Goal: Task Accomplishment & Management: Use online tool/utility

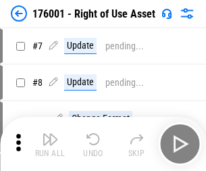
click at [50, 144] on img "button" at bounding box center [50, 139] width 16 height 16
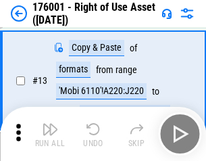
scroll to position [87, 0]
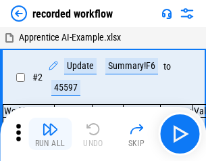
click at [50, 134] on img "button" at bounding box center [50, 129] width 16 height 16
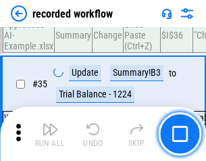
scroll to position [4228, 0]
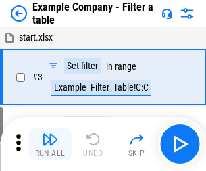
click at [50, 144] on img "button" at bounding box center [50, 139] width 16 height 16
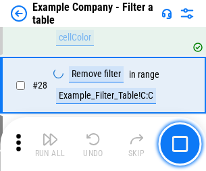
scroll to position [1238, 0]
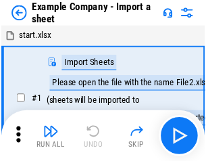
scroll to position [21, 0]
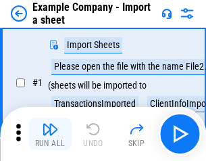
click at [50, 134] on img "button" at bounding box center [50, 129] width 16 height 16
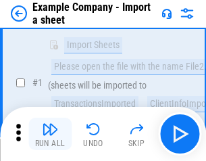
click at [50, 134] on img "button" at bounding box center [50, 129] width 16 height 16
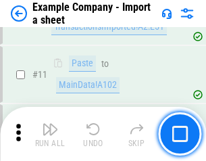
scroll to position [299, 0]
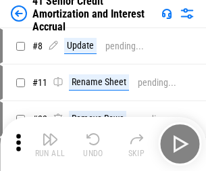
click at [50, 134] on img "button" at bounding box center [50, 139] width 16 height 16
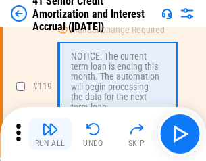
click at [50, 134] on img "button" at bounding box center [50, 129] width 16 height 16
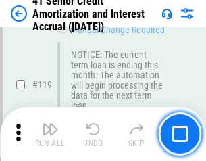
scroll to position [1276, 0]
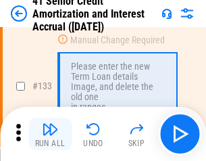
click at [50, 134] on img "button" at bounding box center [50, 129] width 16 height 16
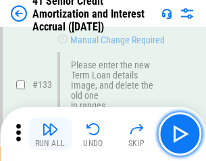
scroll to position [1414, 0]
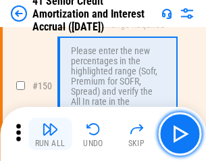
click at [50, 134] on img "button" at bounding box center [50, 129] width 16 height 16
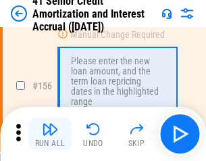
click at [50, 134] on img "button" at bounding box center [50, 129] width 16 height 16
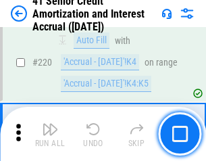
scroll to position [3030, 0]
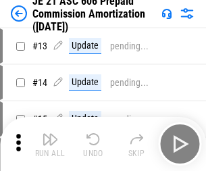
click at [50, 134] on img "button" at bounding box center [50, 139] width 16 height 16
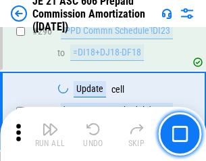
scroll to position [2489, 0]
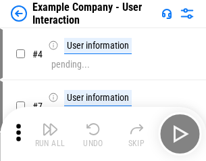
click at [50, 134] on img "button" at bounding box center [50, 129] width 16 height 16
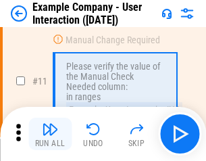
click at [50, 134] on img "button" at bounding box center [50, 129] width 16 height 16
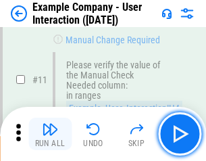
scroll to position [293, 0]
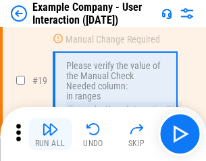
click at [50, 134] on img "button" at bounding box center [50, 129] width 16 height 16
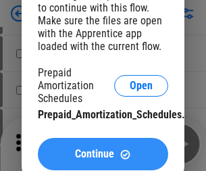
click at [103, 154] on span "Continue" at bounding box center [94, 154] width 39 height 11
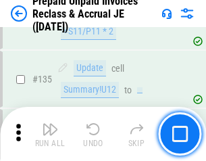
scroll to position [1753, 0]
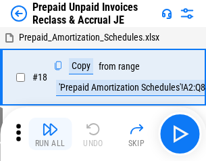
click at [50, 134] on img "button" at bounding box center [50, 129] width 16 height 16
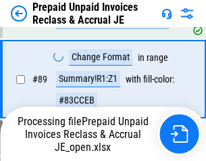
scroll to position [1104, 0]
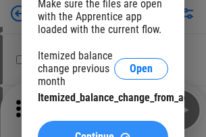
click at [103, 132] on span "Continue" at bounding box center [94, 137] width 39 height 11
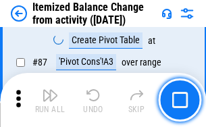
scroll to position [1322, 0]
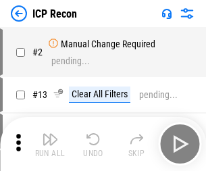
scroll to position [6, 0]
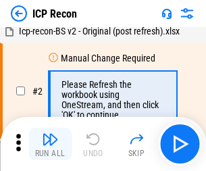
click at [50, 144] on img "button" at bounding box center [50, 139] width 16 height 16
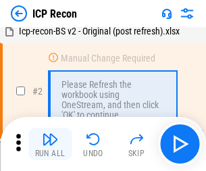
click at [50, 144] on img "button" at bounding box center [50, 139] width 16 height 16
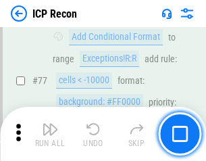
scroll to position [1215, 0]
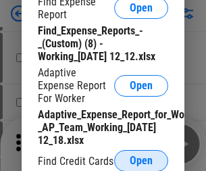
click at [141, 160] on span "Open" at bounding box center [141, 161] width 23 height 11
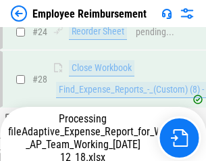
scroll to position [632, 0]
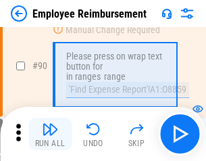
click at [50, 134] on img "button" at bounding box center [50, 129] width 16 height 16
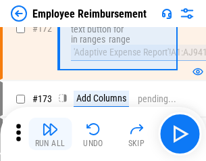
click at [50, 134] on img "button" at bounding box center [50, 129] width 16 height 16
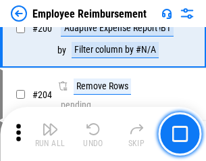
scroll to position [3423, 0]
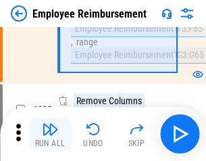
click at [50, 134] on img "button" at bounding box center [50, 129] width 16 height 16
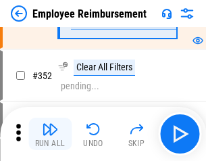
click at [50, 134] on img "button" at bounding box center [50, 129] width 16 height 16
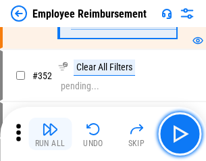
scroll to position [6974, 0]
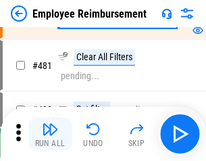
click at [50, 134] on img "button" at bounding box center [50, 129] width 16 height 16
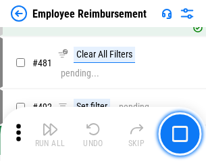
scroll to position [8270, 0]
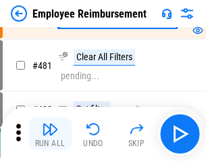
click at [50, 134] on img "button" at bounding box center [50, 129] width 16 height 16
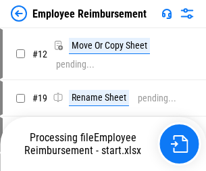
scroll to position [46, 0]
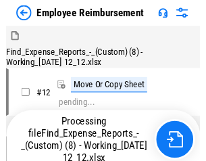
scroll to position [46, 0]
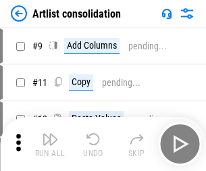
click at [50, 144] on img "button" at bounding box center [50, 139] width 16 height 16
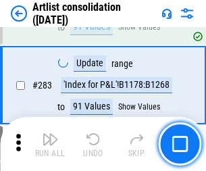
scroll to position [5595, 0]
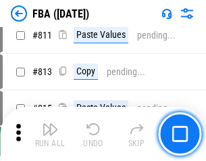
scroll to position [11761, 0]
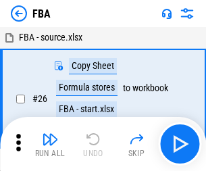
scroll to position [14, 0]
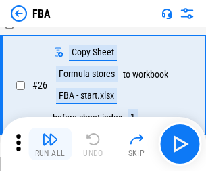
click at [50, 144] on img "button" at bounding box center [50, 139] width 16 height 16
